Goal: Navigation & Orientation: Understand site structure

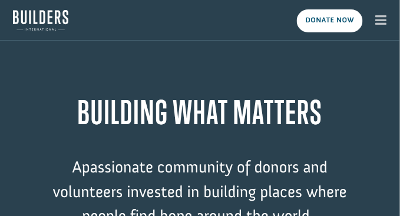
click at [379, 19] on icon "button" at bounding box center [381, 20] width 11 height 13
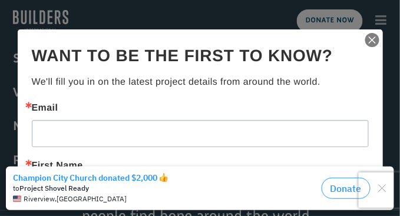
click at [364, 41] on img "button" at bounding box center [372, 40] width 16 height 16
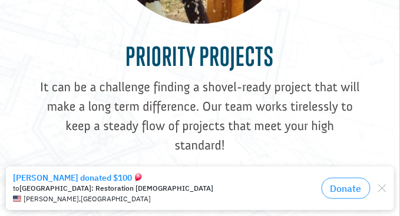
scroll to position [1548, 0]
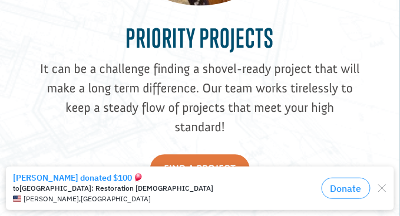
click at [384, 188] on icon "Close dialog" at bounding box center [382, 188] width 14 height 14
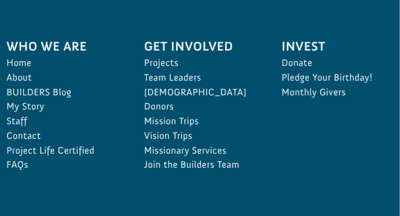
scroll to position [3198, 0]
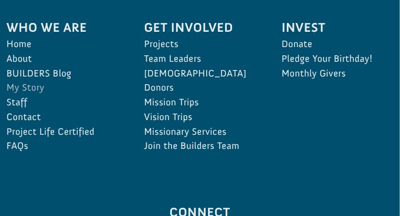
click at [27, 81] on link "My Story" at bounding box center [62, 88] width 112 height 15
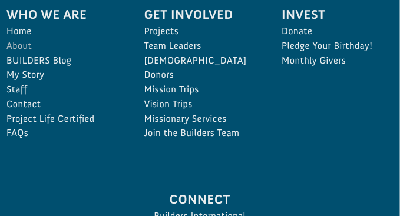
click at [19, 39] on link "About" at bounding box center [62, 46] width 112 height 15
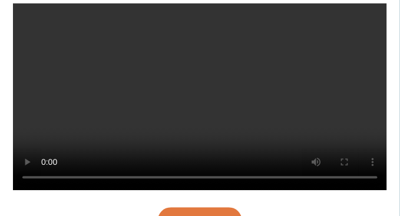
scroll to position [336, 0]
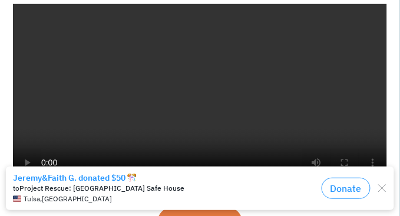
click at [381, 187] on icon "Close dialog" at bounding box center [382, 188] width 14 height 14
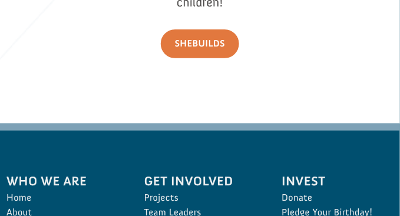
scroll to position [2768, 0]
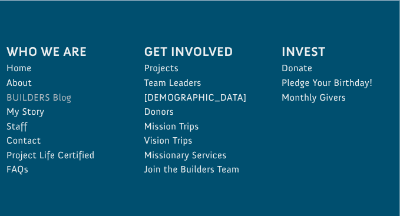
click at [24, 91] on link "BUILDERS Blog" at bounding box center [62, 98] width 112 height 15
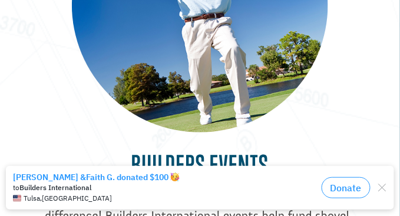
scroll to position [1927, 0]
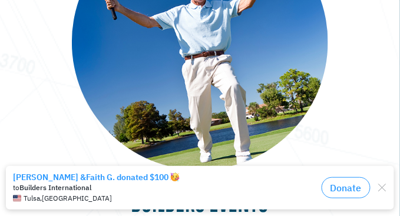
click at [383, 186] on icon "Close dialog" at bounding box center [382, 187] width 14 height 14
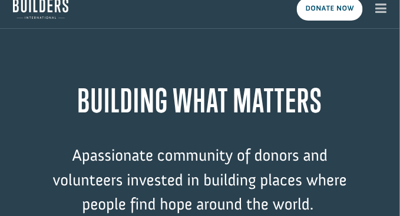
scroll to position [0, 0]
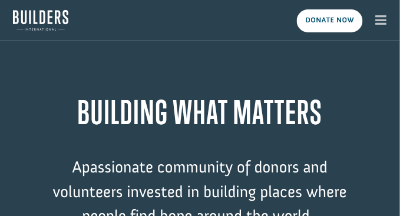
click at [45, 19] on img at bounding box center [40, 20] width 55 height 21
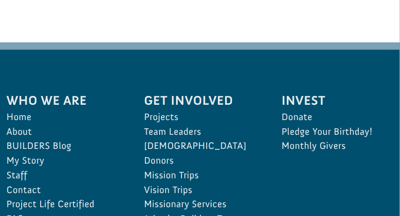
scroll to position [5487, 0]
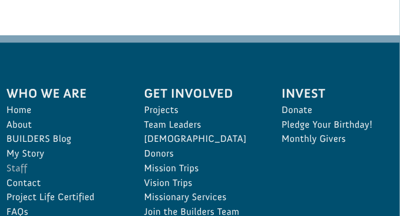
click at [22, 162] on link "Staff" at bounding box center [62, 169] width 112 height 15
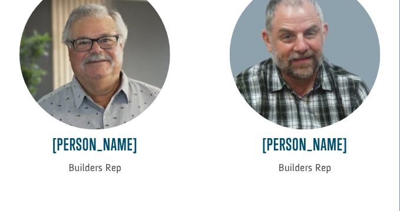
scroll to position [5218, 0]
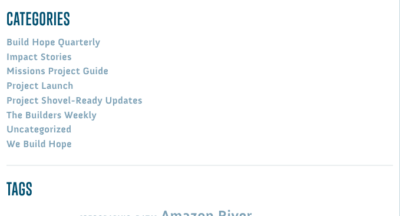
scroll to position [3778, 0]
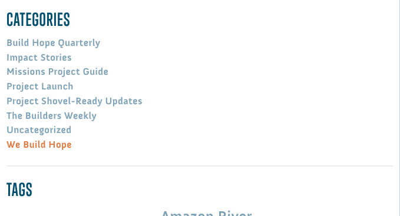
click at [36, 151] on link "We Build Hope" at bounding box center [38, 145] width 65 height 12
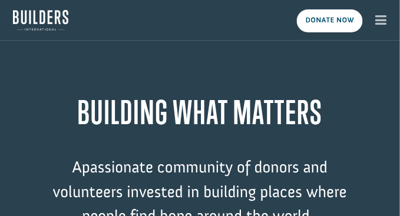
click at [380, 19] on icon "button" at bounding box center [381, 20] width 11 height 13
